Goal: Transaction & Acquisition: Purchase product/service

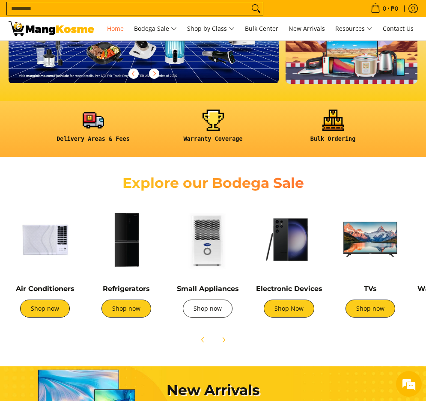
click at [213, 316] on link "Shop now" at bounding box center [208, 309] width 50 height 18
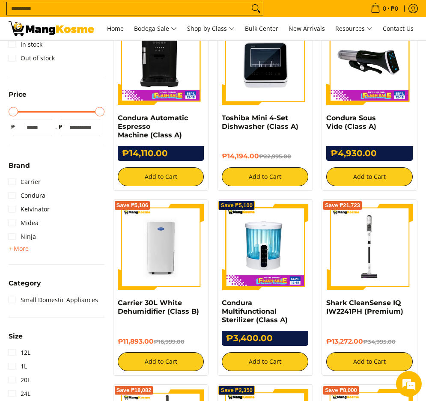
scroll to position [171, 0]
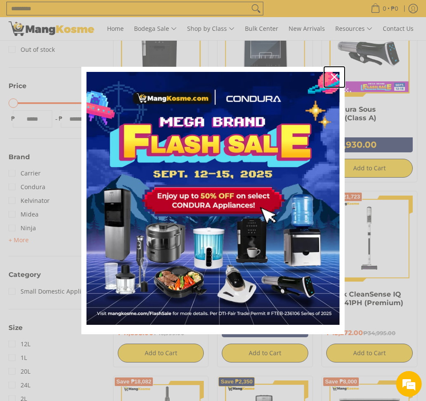
click at [333, 75] on icon "close icon" at bounding box center [334, 77] width 7 height 7
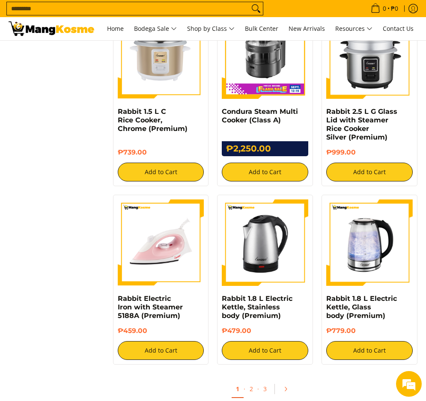
scroll to position [1371, 0]
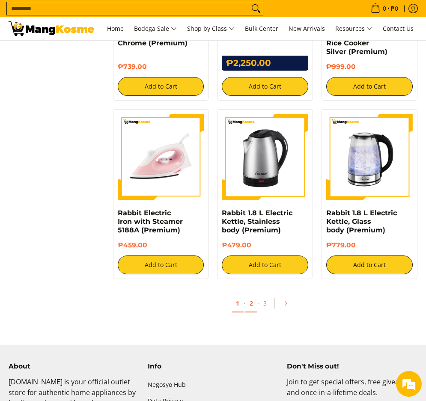
click at [251, 297] on link "2" at bounding box center [251, 304] width 12 height 18
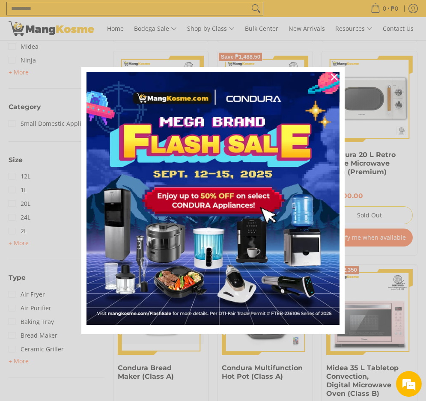
scroll to position [343, 0]
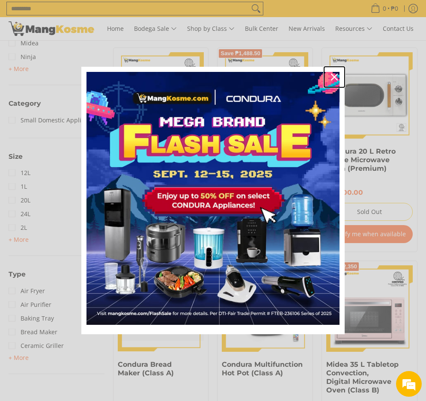
click at [336, 73] on div "Close" at bounding box center [335, 77] width 14 height 14
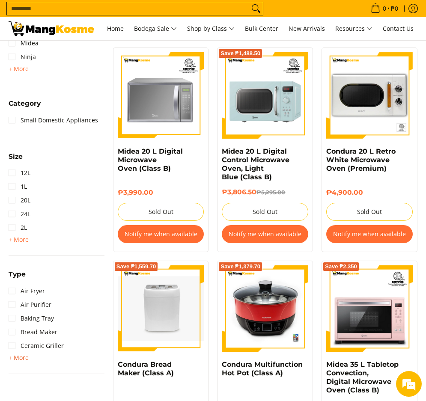
click at [20, 357] on span "+ More" at bounding box center [19, 358] width 20 height 7
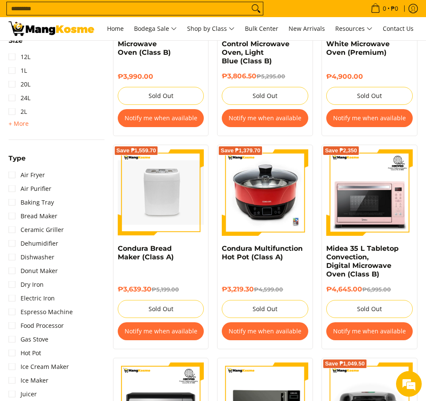
scroll to position [471, 0]
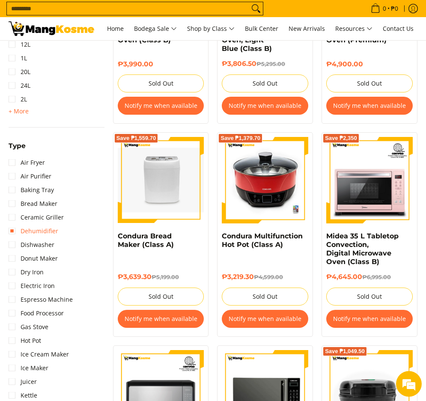
click at [38, 231] on link "Dehumidifier" at bounding box center [34, 231] width 50 height 14
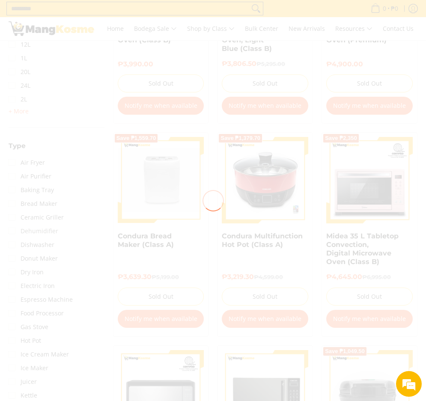
scroll to position [0, 0]
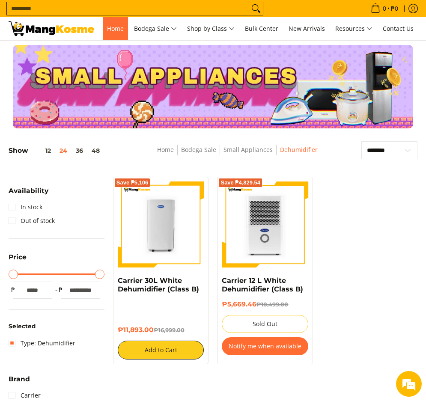
click at [120, 27] on span "Home" at bounding box center [115, 28] width 17 height 8
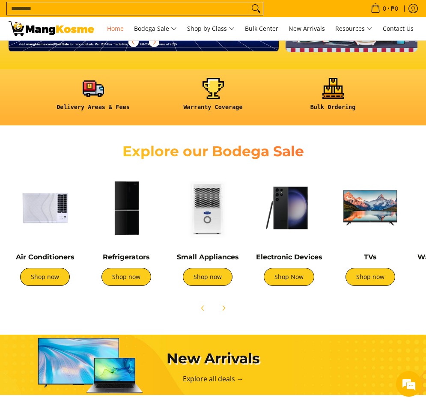
scroll to position [171, 0]
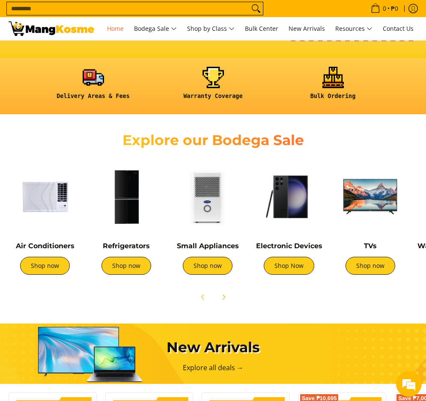
click at [46, 237] on div "Air Conditioners Shop now" at bounding box center [45, 222] width 73 height 123
click at [44, 259] on link "Shop now" at bounding box center [45, 266] width 50 height 18
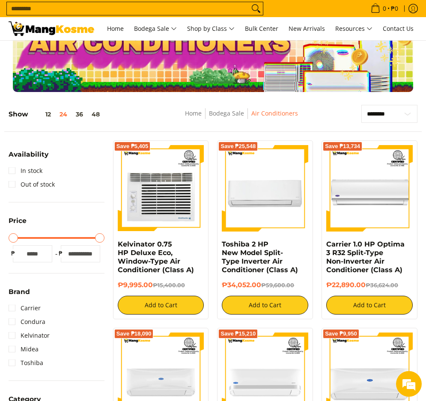
scroll to position [86, 0]
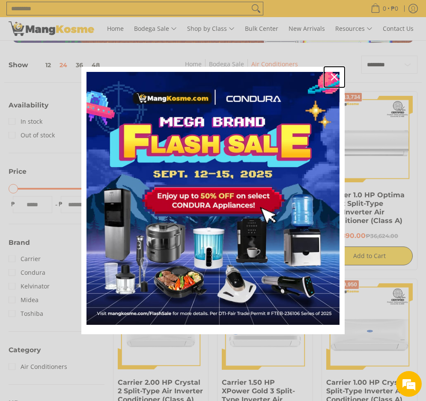
click at [335, 78] on icon "close icon" at bounding box center [334, 77] width 7 height 7
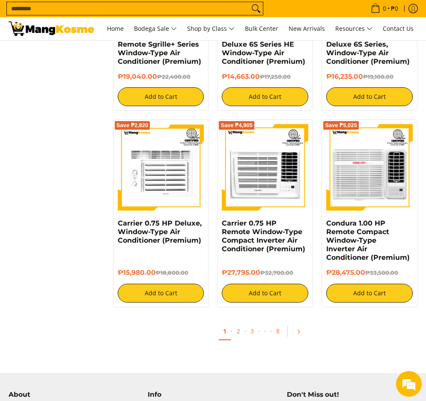
scroll to position [1499, 0]
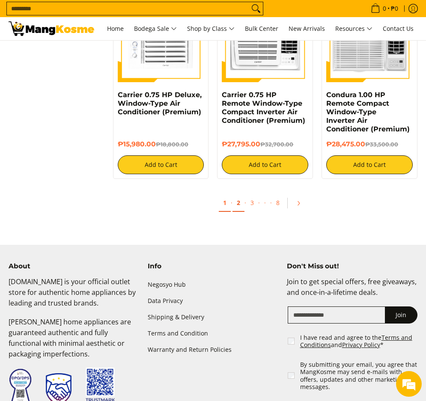
click at [237, 205] on link "2" at bounding box center [239, 203] width 12 height 18
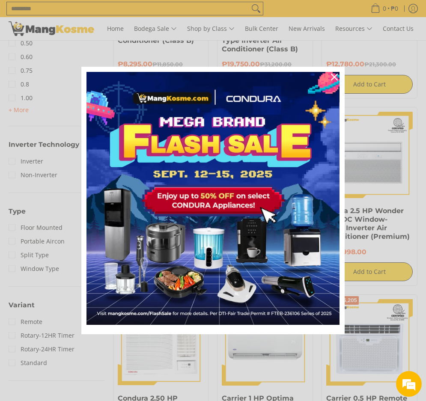
scroll to position [514, 0]
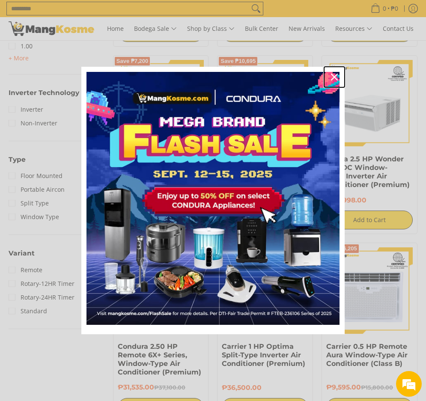
click at [335, 78] on icon "close icon" at bounding box center [334, 77] width 7 height 7
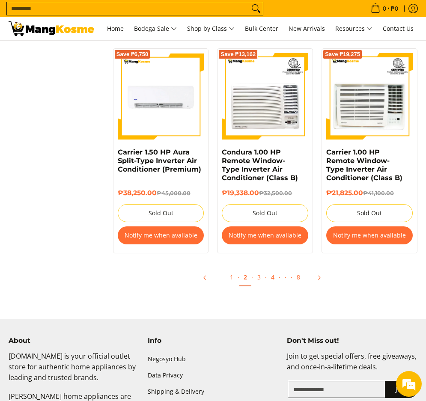
scroll to position [1499, 0]
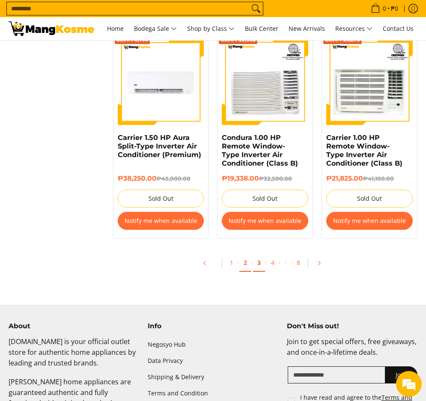
click at [261, 263] on link "3" at bounding box center [259, 263] width 12 height 18
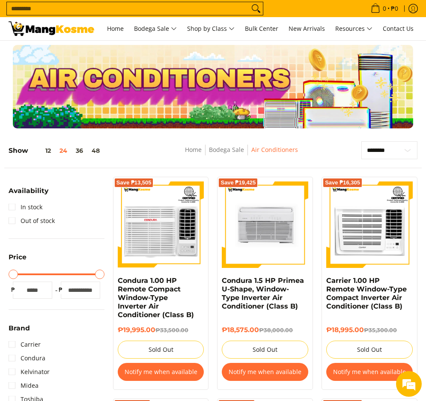
click at [117, 3] on input "Search..." at bounding box center [128, 8] width 242 height 13
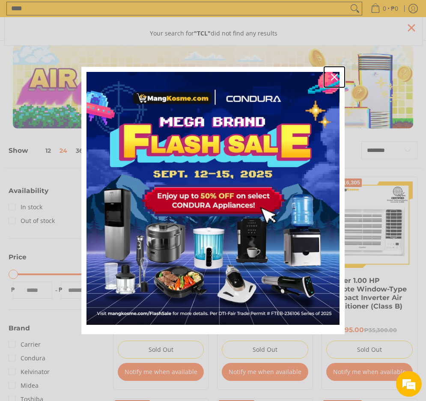
click at [333, 81] on div "Close" at bounding box center [335, 77] width 14 height 14
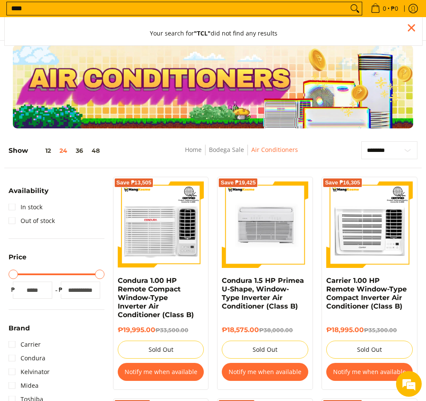
click at [100, 9] on input "***" at bounding box center [177, 8] width 341 height 13
type input "**********"
click at [357, 10] on icon "Search" at bounding box center [358, 11] width 3 height 3
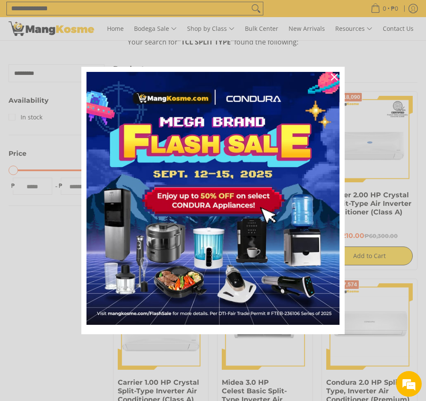
scroll to position [214, 0]
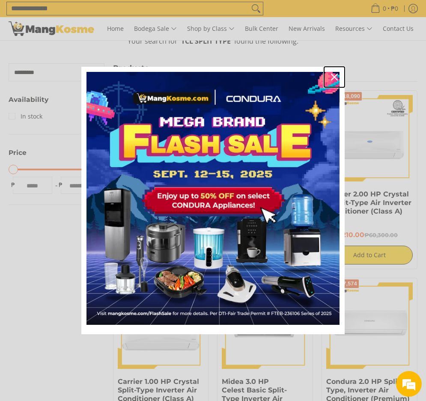
click at [331, 78] on icon "close icon" at bounding box center [334, 77] width 7 height 7
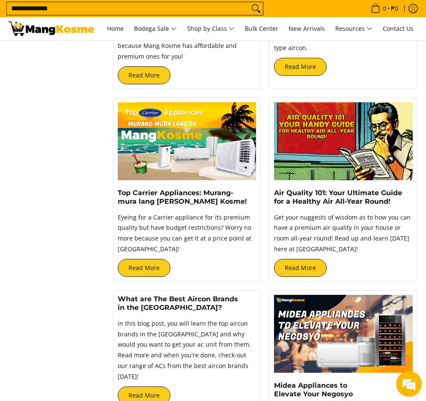
scroll to position [1199, 0]
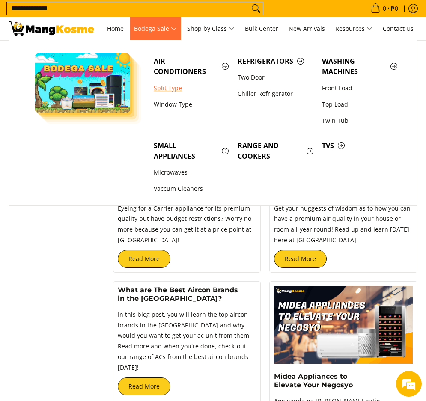
click at [165, 90] on link "Split Type" at bounding box center [192, 88] width 84 height 16
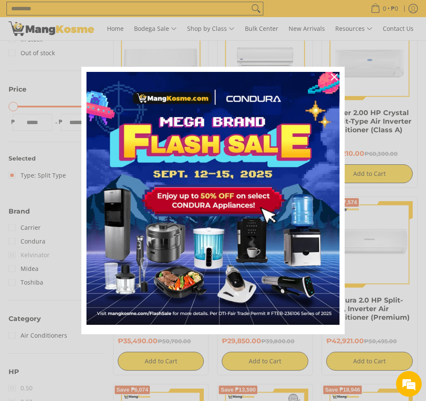
scroll to position [171, 0]
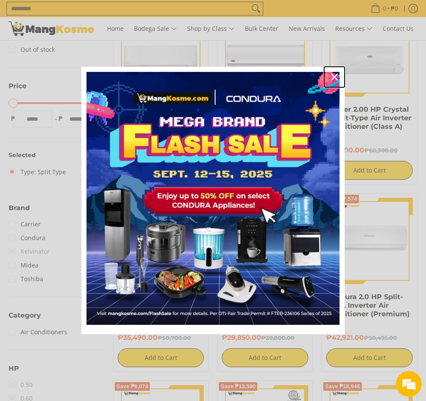
click at [333, 75] on icon "close icon" at bounding box center [334, 77] width 7 height 7
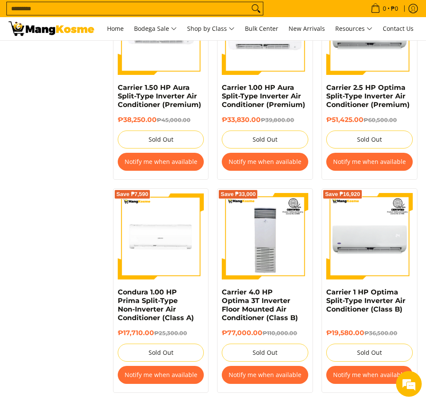
scroll to position [1071, 0]
